Goal: Find specific page/section: Find specific page/section

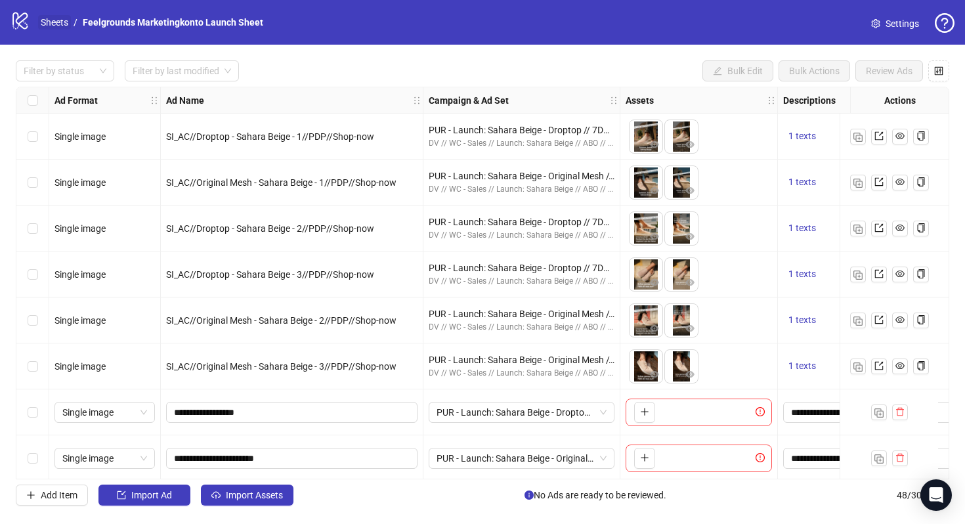
click at [60, 20] on link "Sheets" at bounding box center [54, 22] width 33 height 14
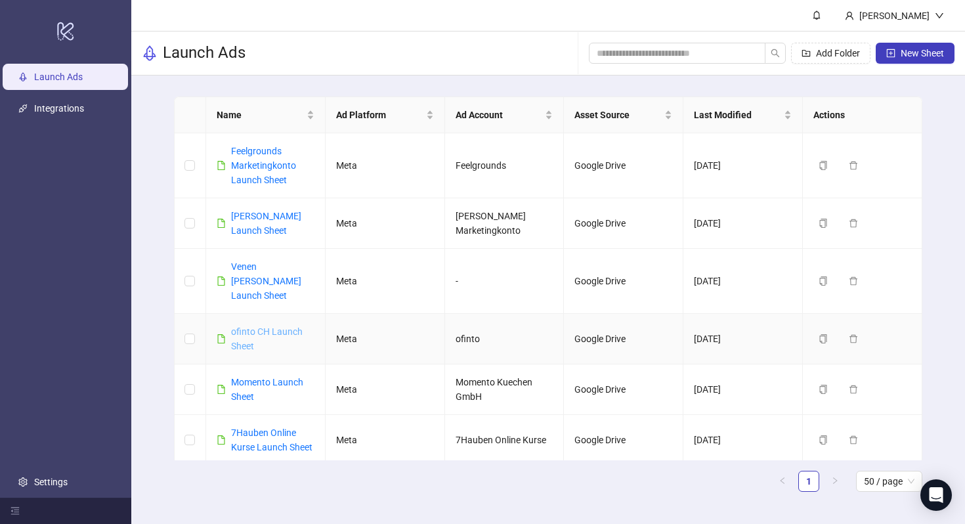
click at [257, 326] on link "ofinto CH Launch Sheet" at bounding box center [267, 338] width 72 height 25
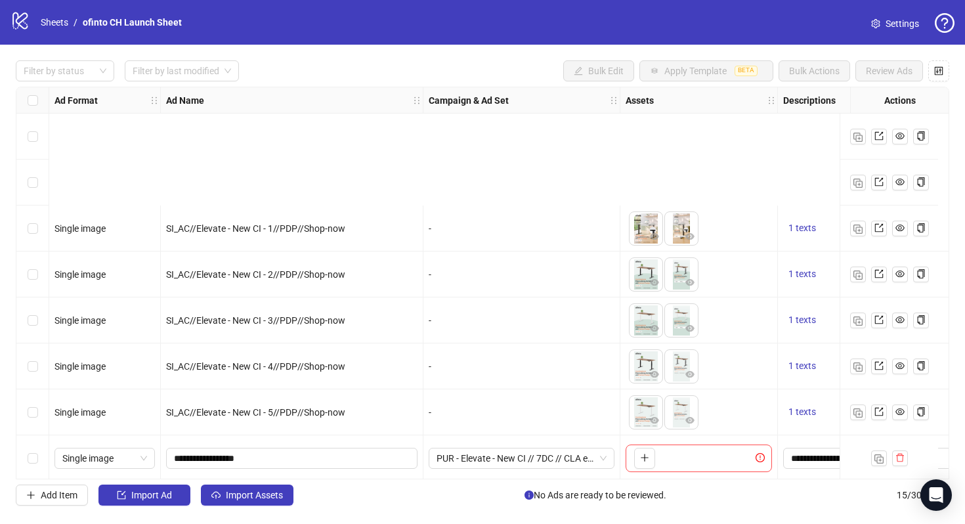
scroll to position [330, 0]
